Goal: Answer question/provide support

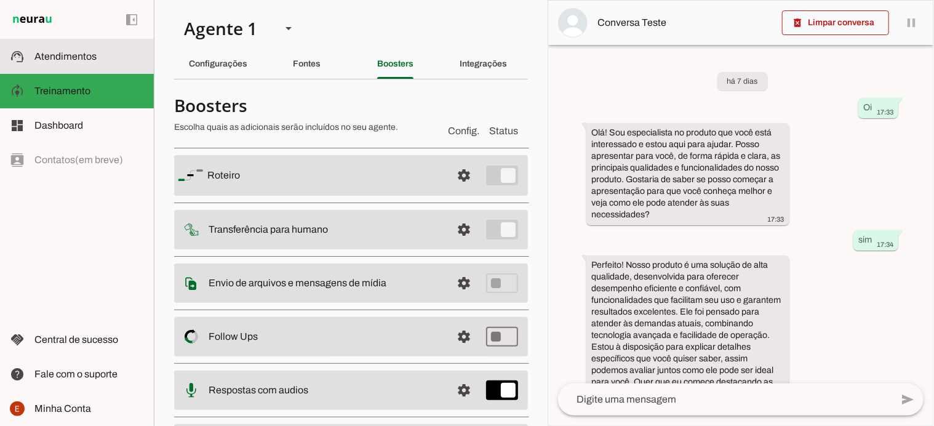
click at [42, 68] on md-item "support_agent Atendimentos Atendimentos" at bounding box center [77, 56] width 154 height 34
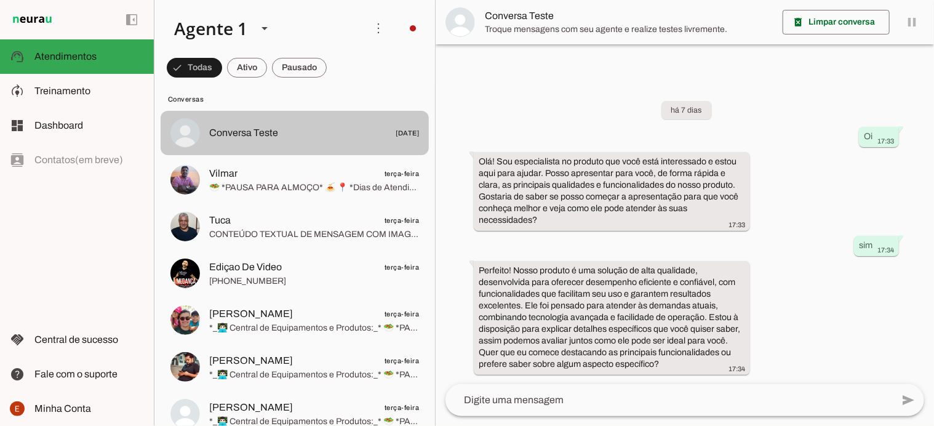
scroll to position [21, 0]
